Goal: Download file/media: Obtain a digital file from the website

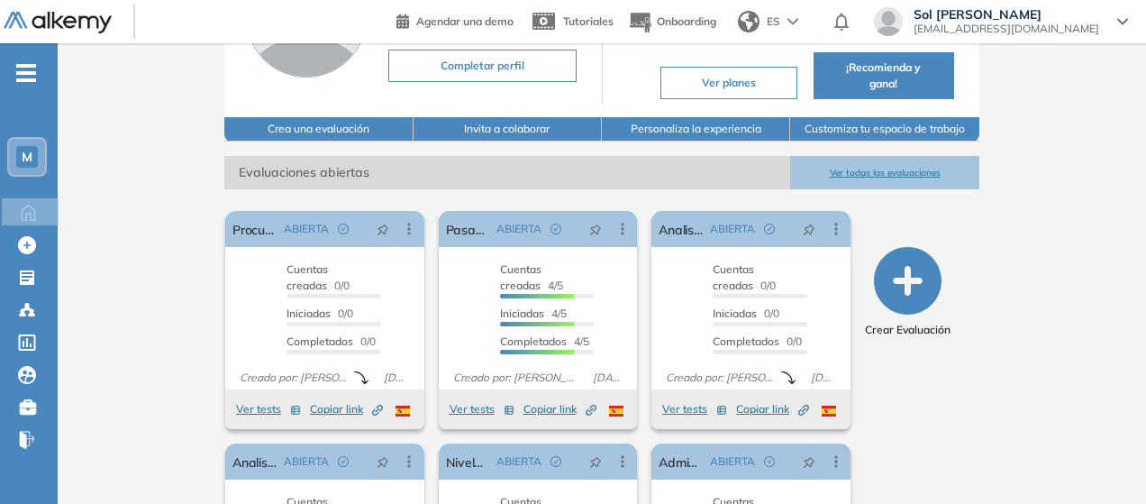
scroll to position [180, 0]
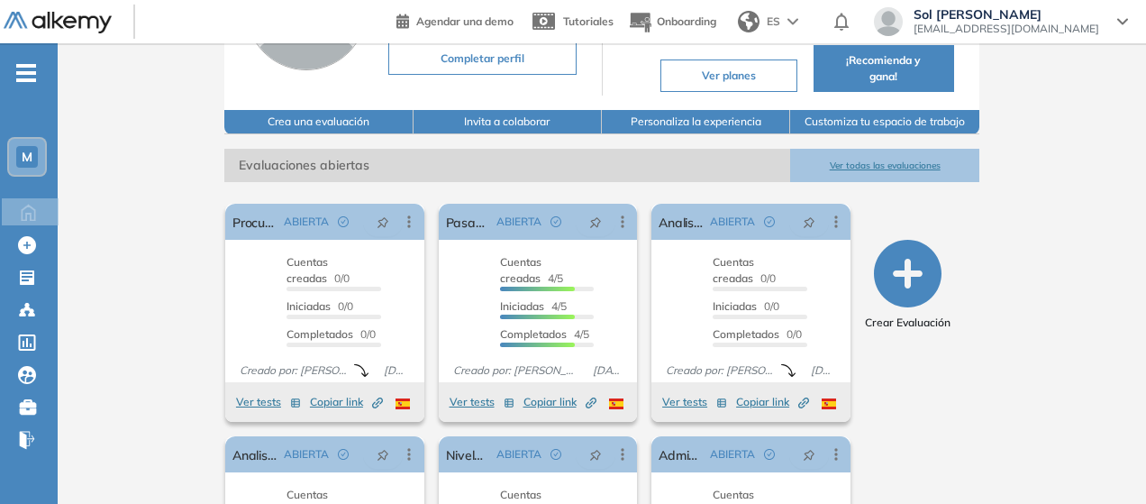
click at [906, 163] on button "Ver todas las evaluaciones" at bounding box center [884, 165] width 188 height 33
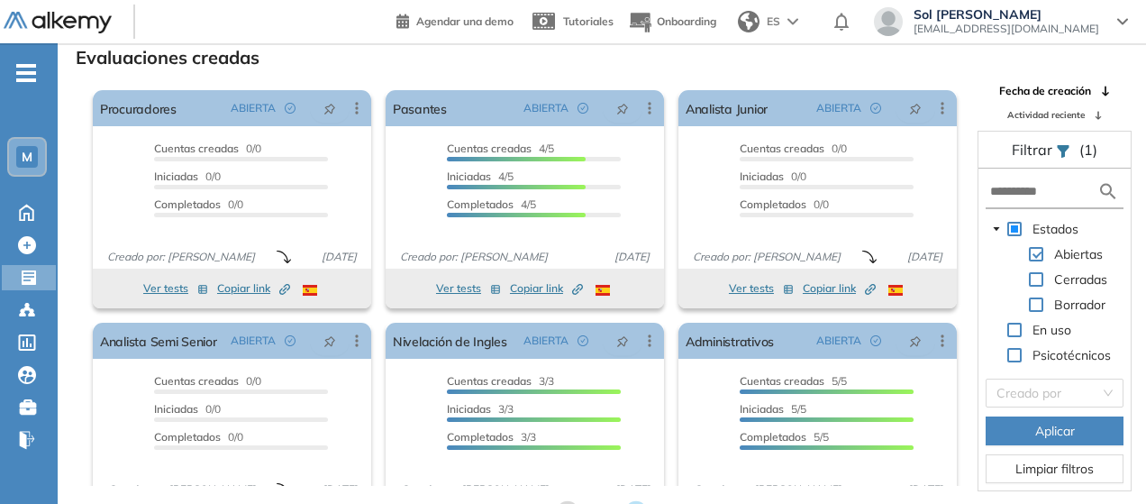
click at [1063, 113] on span "Actividad reciente" at bounding box center [1045, 115] width 77 height 14
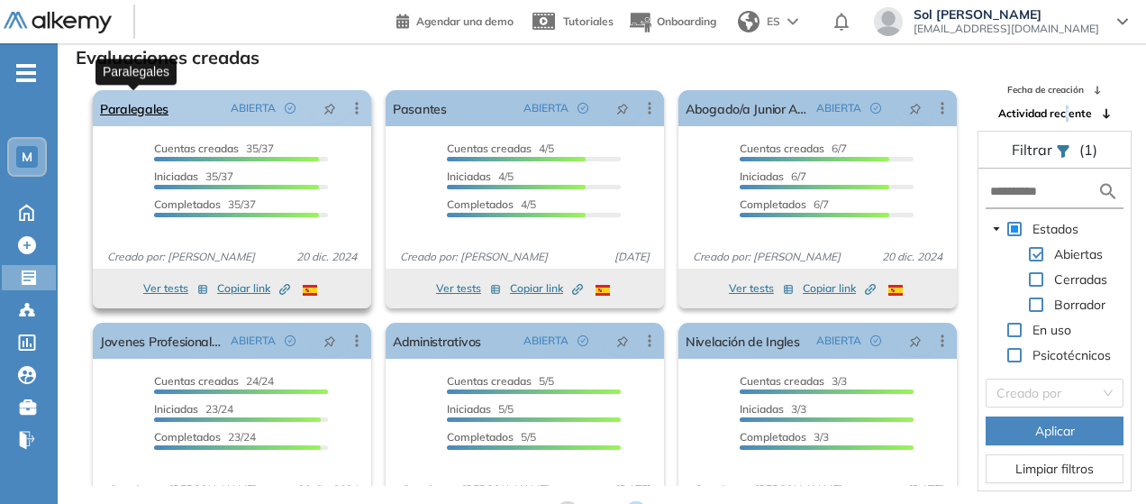
click at [137, 109] on link "Paralegales" at bounding box center [134, 108] width 68 height 36
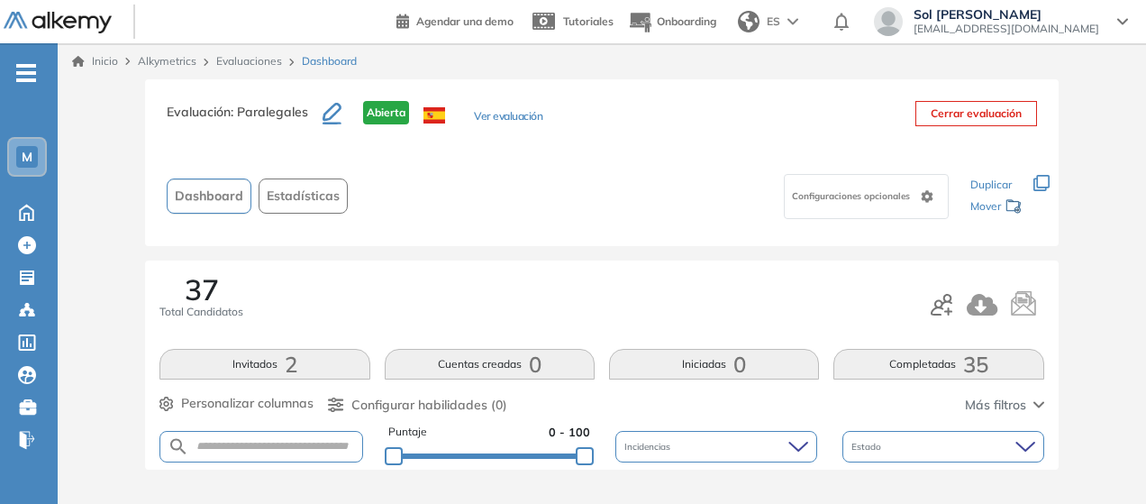
click at [923, 355] on button "Completadas 35" at bounding box center [938, 364] width 210 height 31
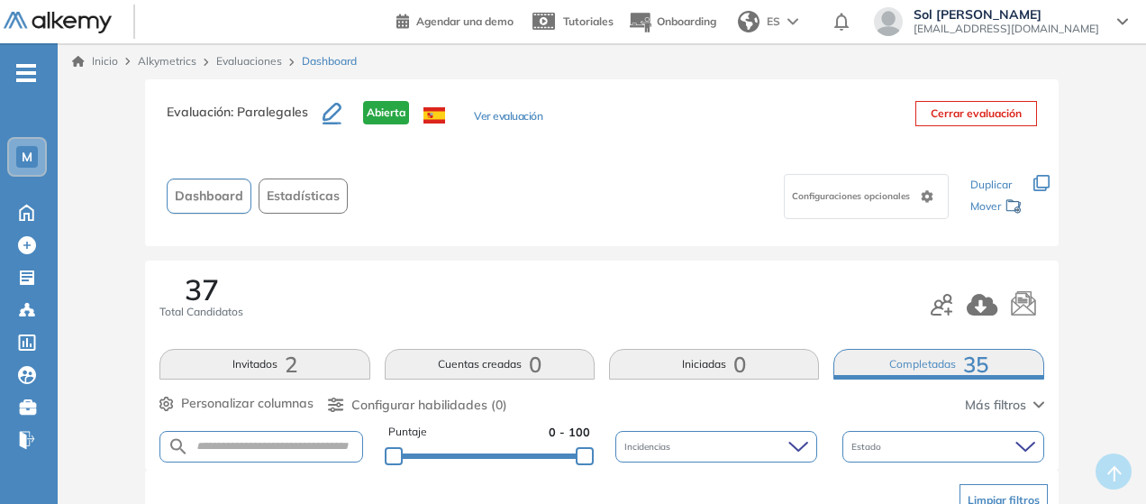
click at [249, 375] on button "Invitados 2" at bounding box center [264, 364] width 210 height 31
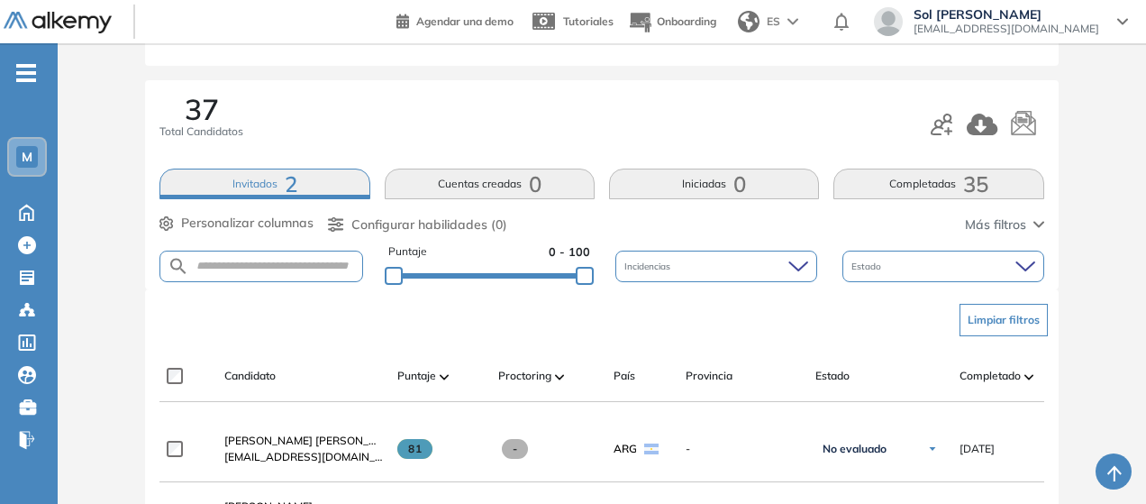
scroll to position [180, 0]
click at [479, 184] on button "Cuentas creadas 0" at bounding box center [490, 183] width 210 height 31
click at [313, 186] on button "Invitados 2" at bounding box center [264, 183] width 210 height 31
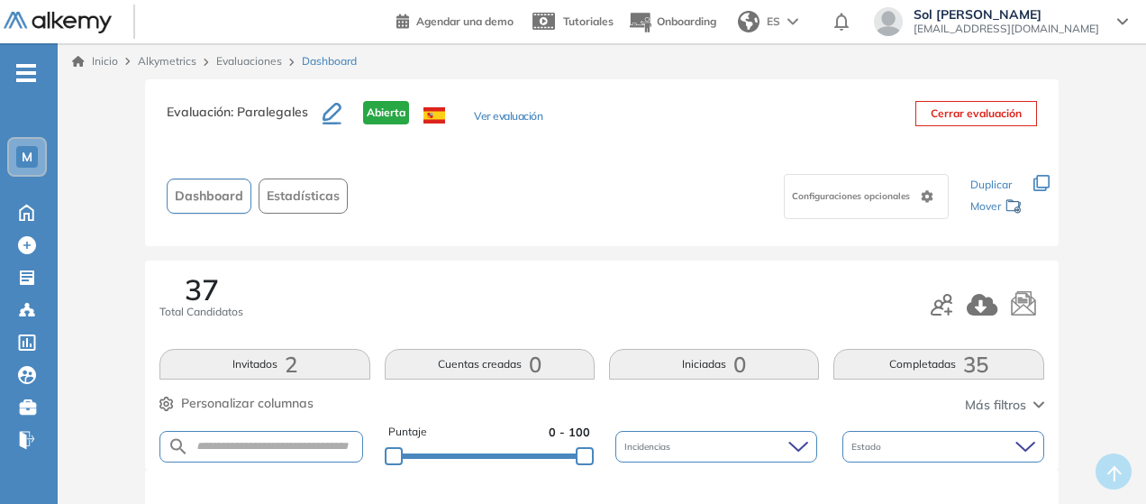
click at [297, 364] on span "2" at bounding box center [291, 364] width 13 height 0
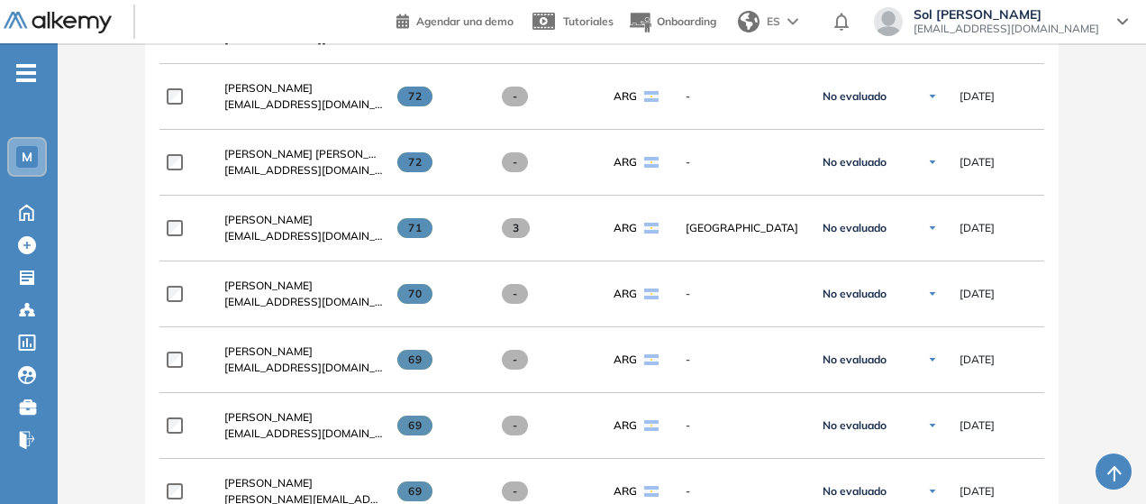
scroll to position [981, 0]
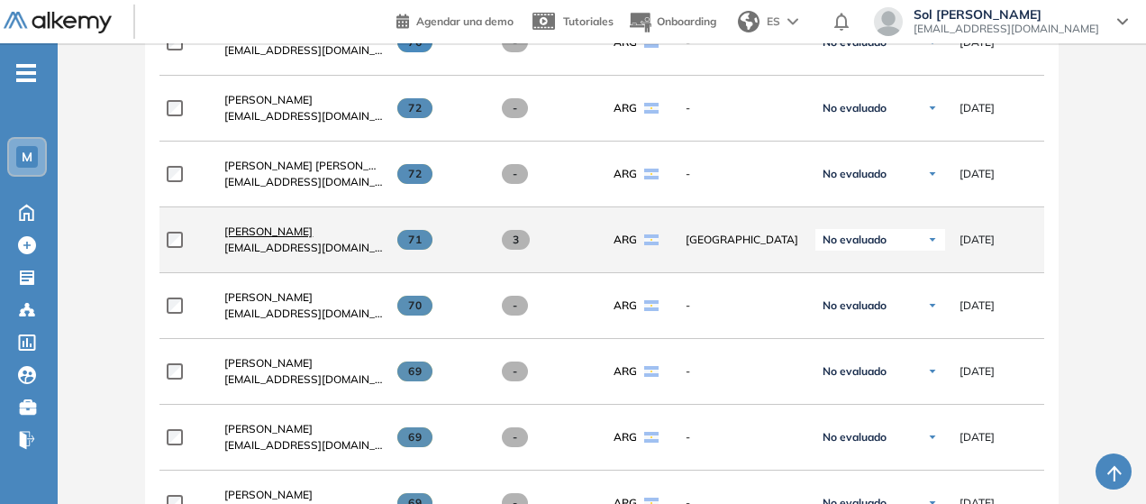
click at [259, 234] on span "[PERSON_NAME]" at bounding box center [268, 231] width 88 height 14
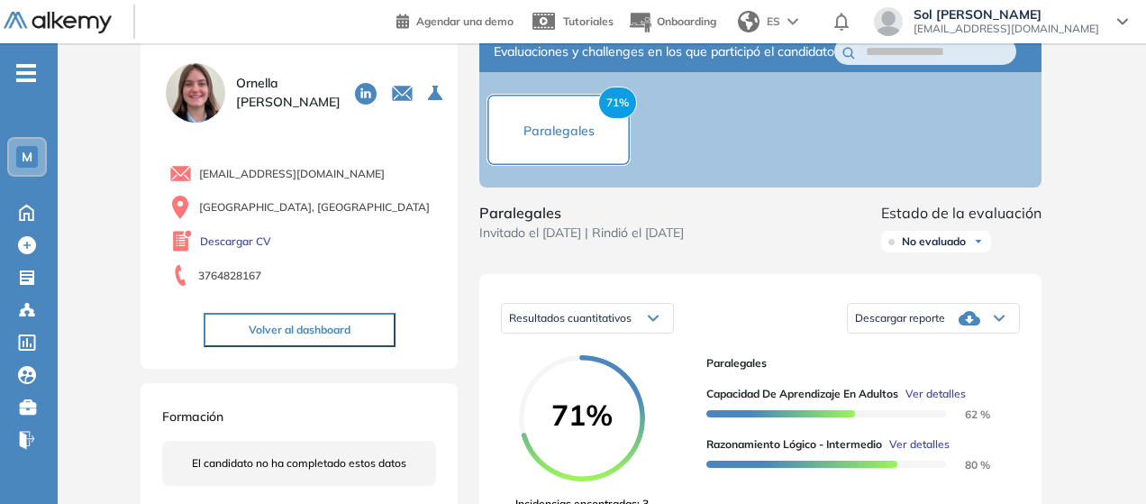
scroll to position [90, 0]
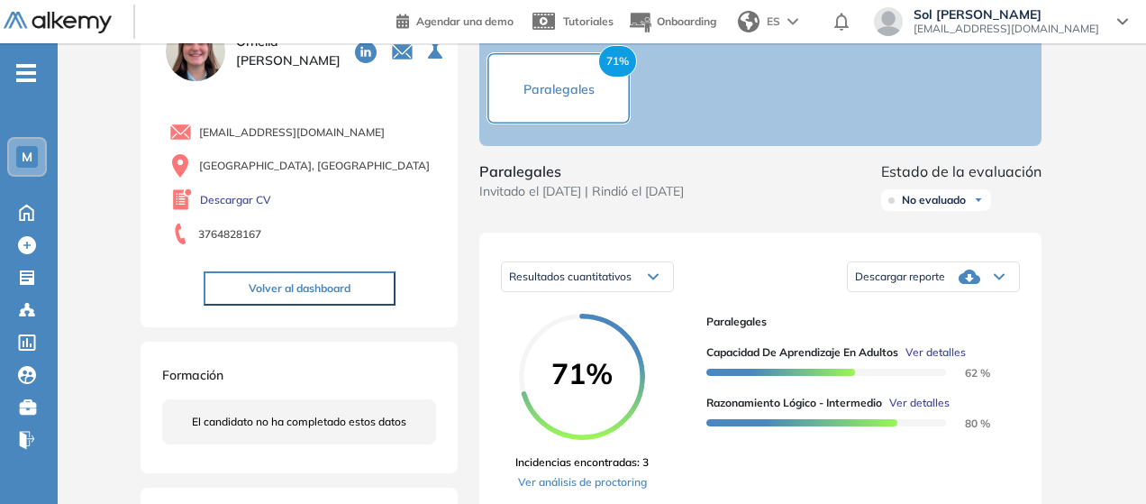
click at [970, 287] on icon at bounding box center [970, 277] width 22 height 22
click at [948, 305] on li "Descargar informe completo" at bounding box center [922, 296] width 133 height 18
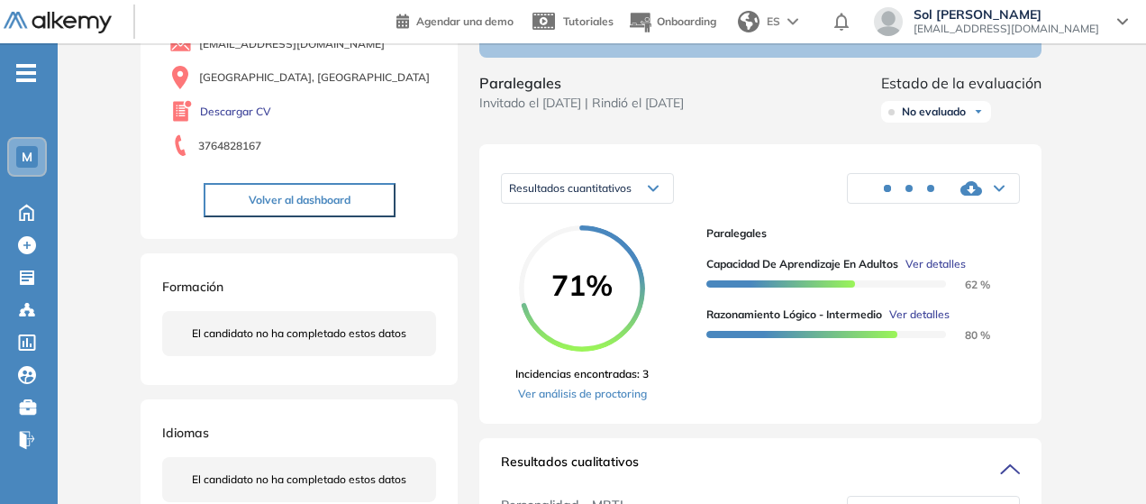
scroll to position [270, 0]
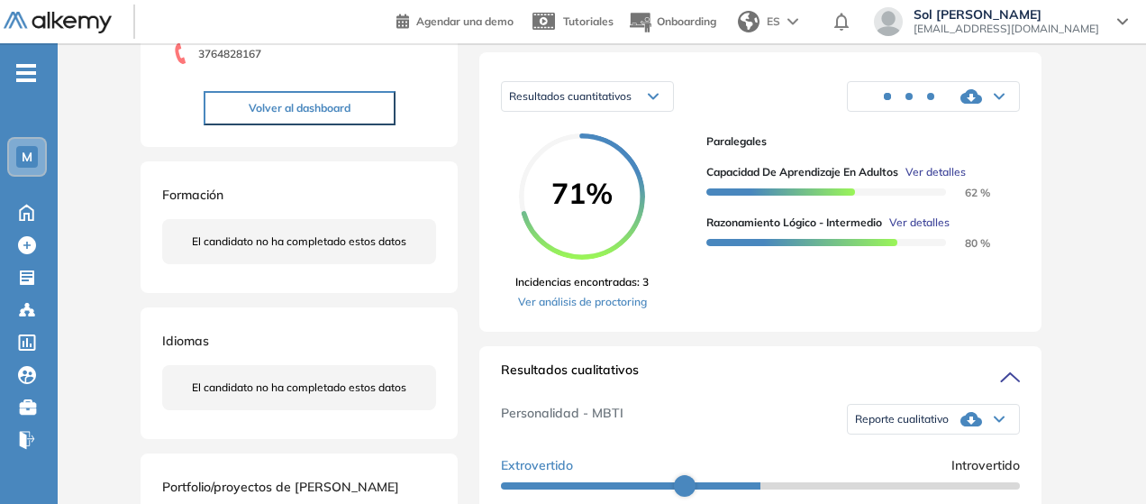
click at [943, 434] on div "Reporte cualitativo" at bounding box center [933, 419] width 171 height 36
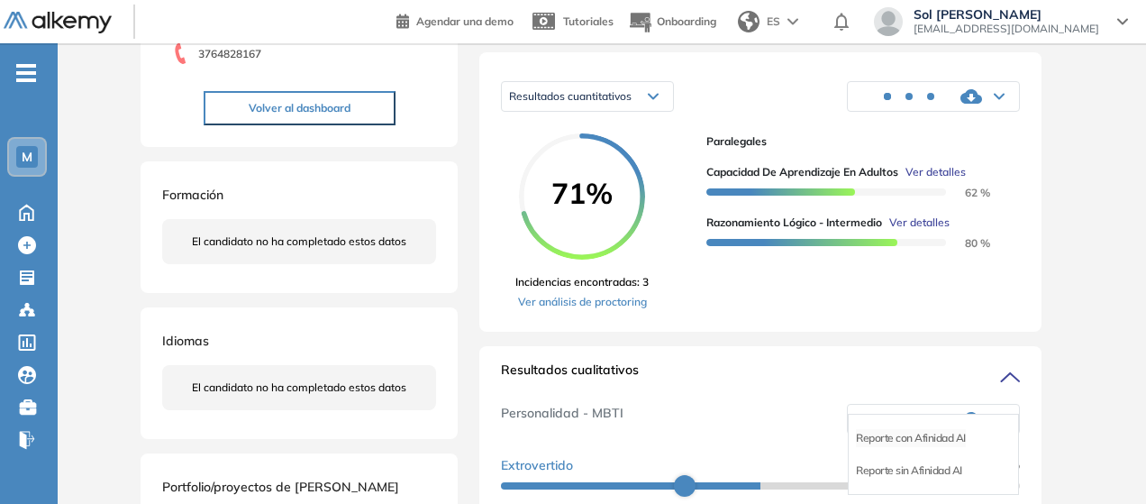
click at [934, 447] on li "Reporte con Afinidad AI" at bounding box center [911, 438] width 110 height 18
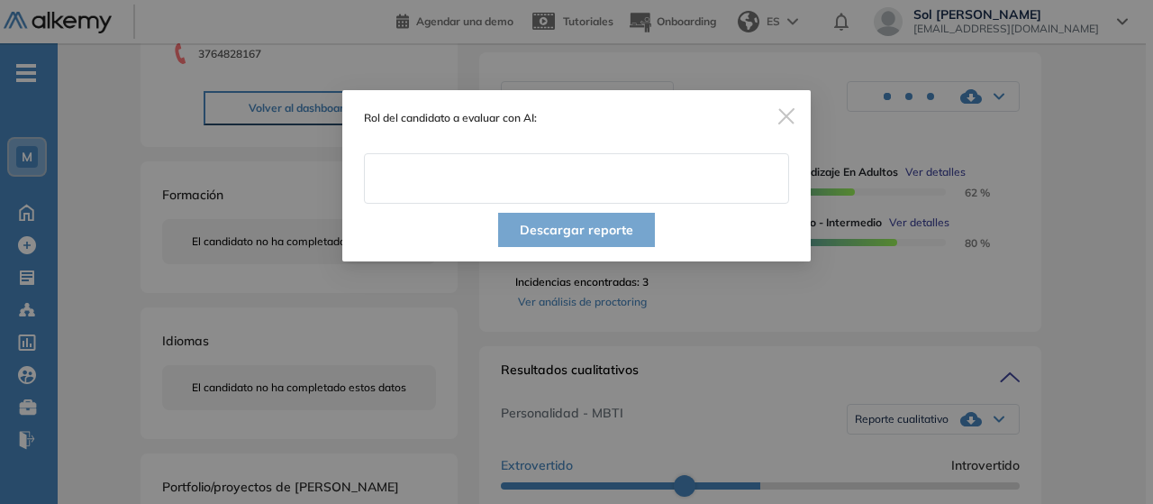
click at [529, 178] on input "text" at bounding box center [576, 178] width 425 height 50
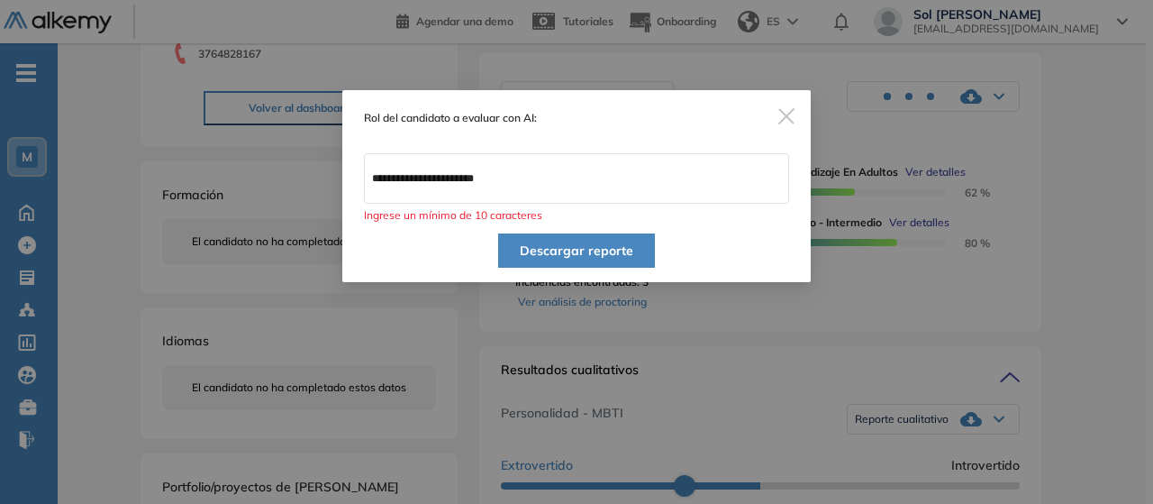
type input "*********"
click at [578, 250] on button "Descargar reporte" at bounding box center [576, 250] width 157 height 34
